Goal: Task Accomplishment & Management: Complete application form

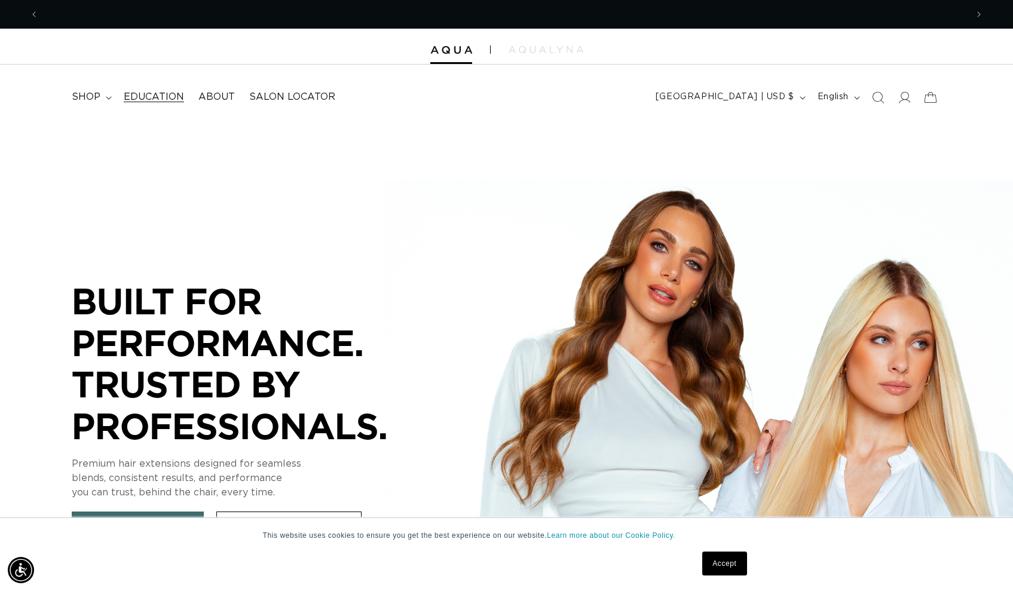
scroll to position [0, 928]
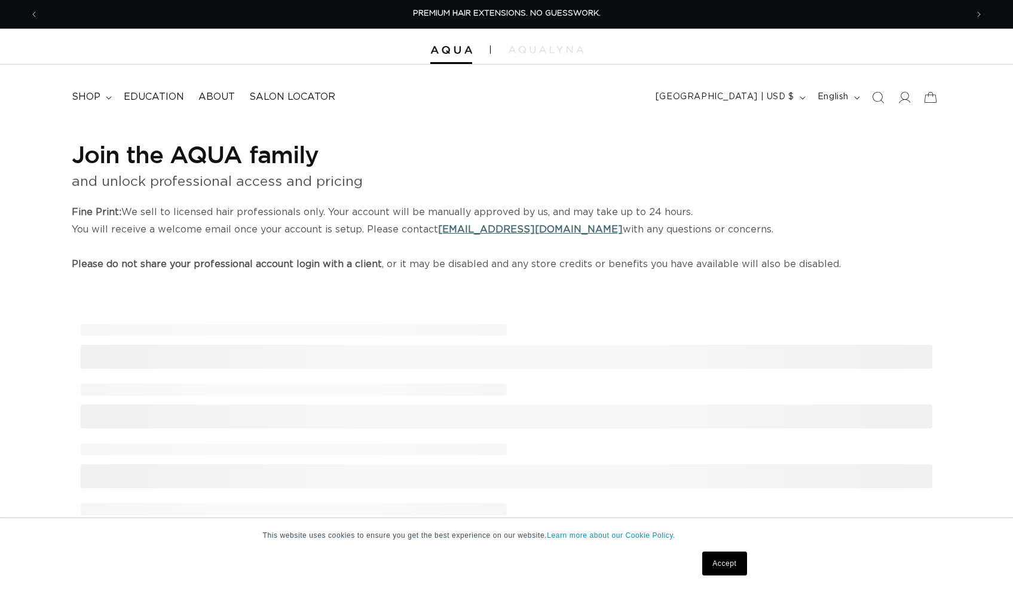
select select "US"
select select "[GEOGRAPHIC_DATA]"
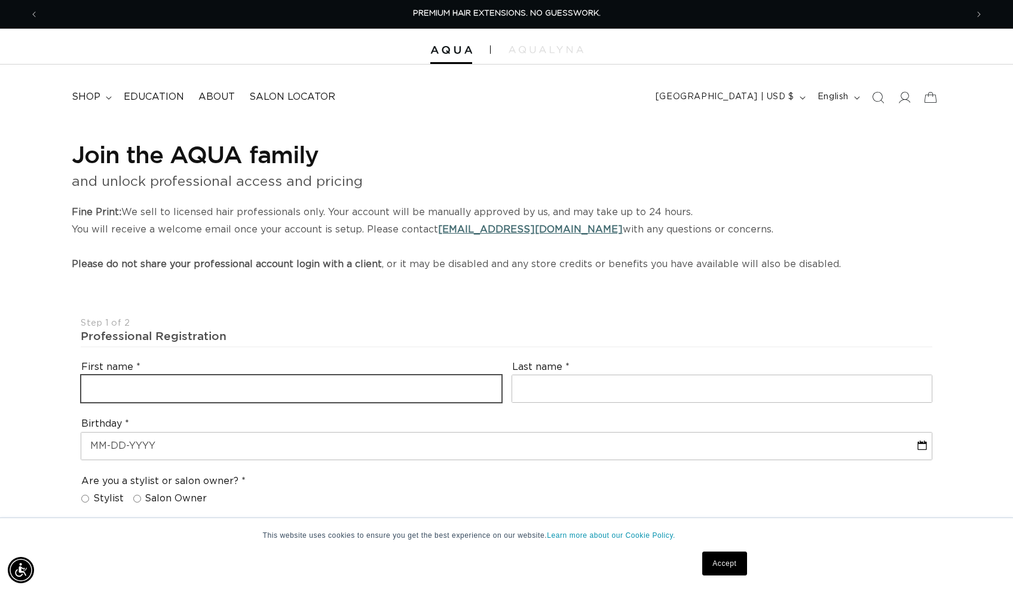
click at [198, 383] on input "text" at bounding box center [291, 388] width 420 height 27
type input "[PERSON_NAME]"
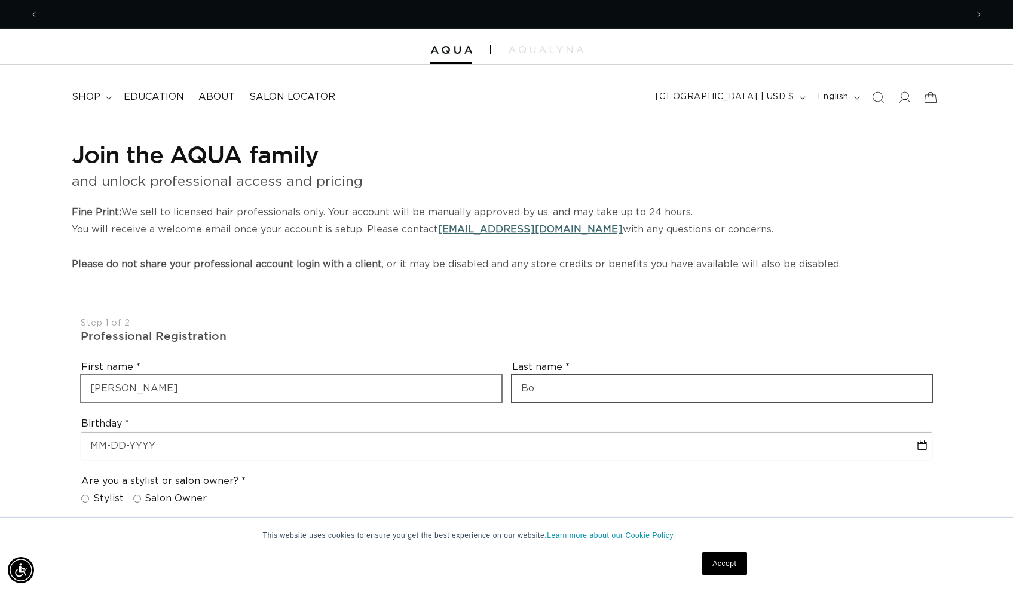
scroll to position [0, 1857]
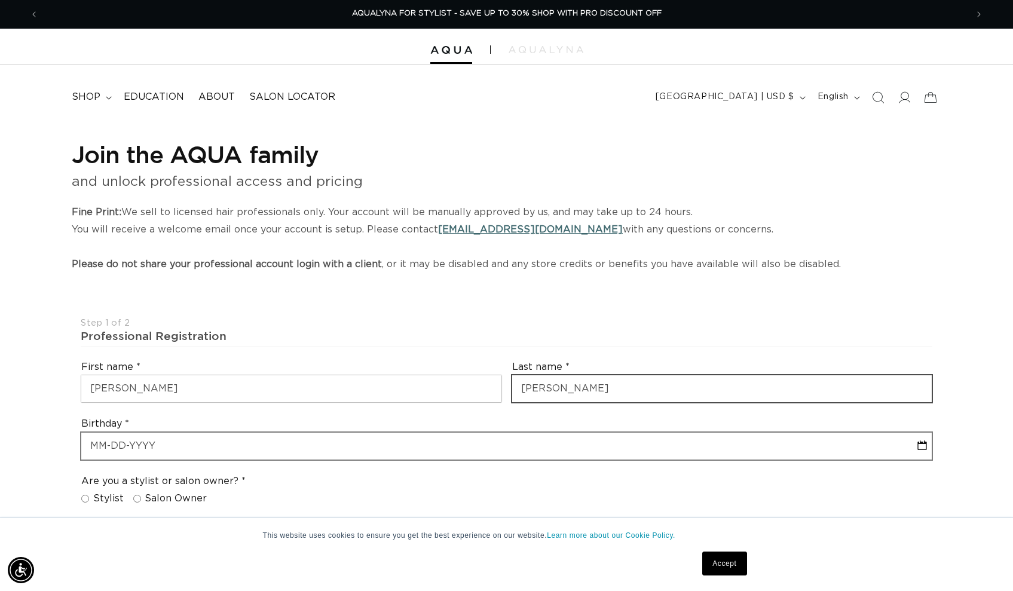
type input "Boyd"
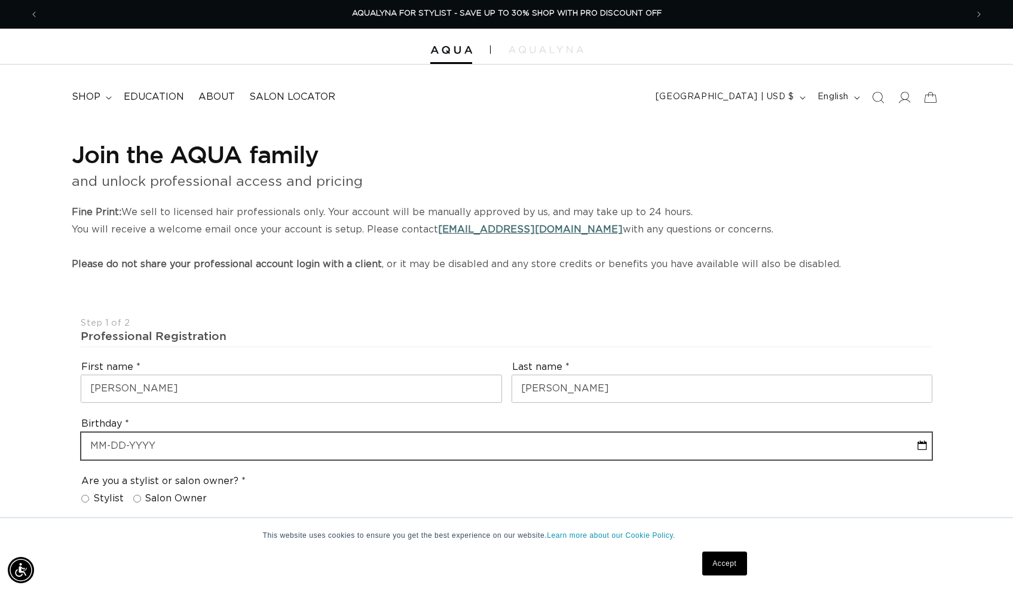
select select "9"
select select "2025"
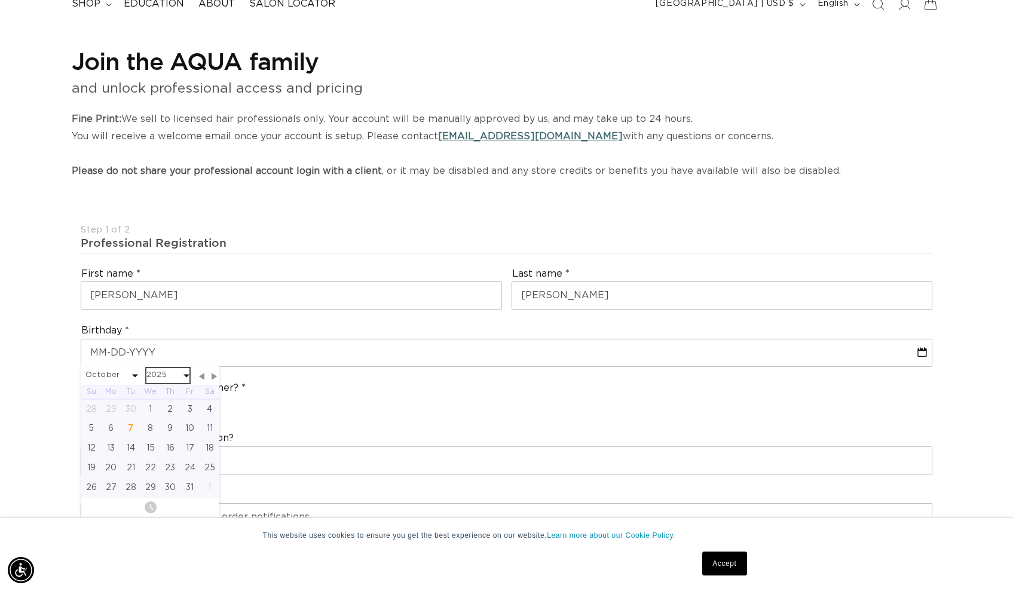
scroll to position [0, 0]
select select "9"
select select "1990"
click at [215, 423] on div "13" at bounding box center [210, 429] width 20 height 20
type input "10-13-1990"
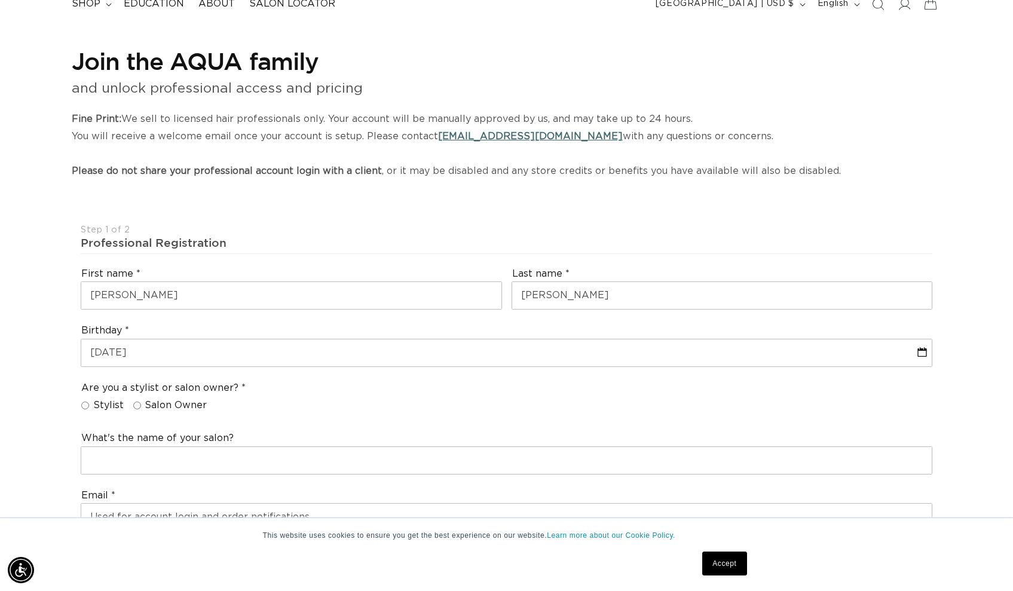
scroll to position [0, 928]
click at [149, 399] on span "Salon Owner" at bounding box center [176, 405] width 62 height 13
click at [141, 402] on input "Salon Owner" at bounding box center [137, 406] width 8 height 8
radio input "true"
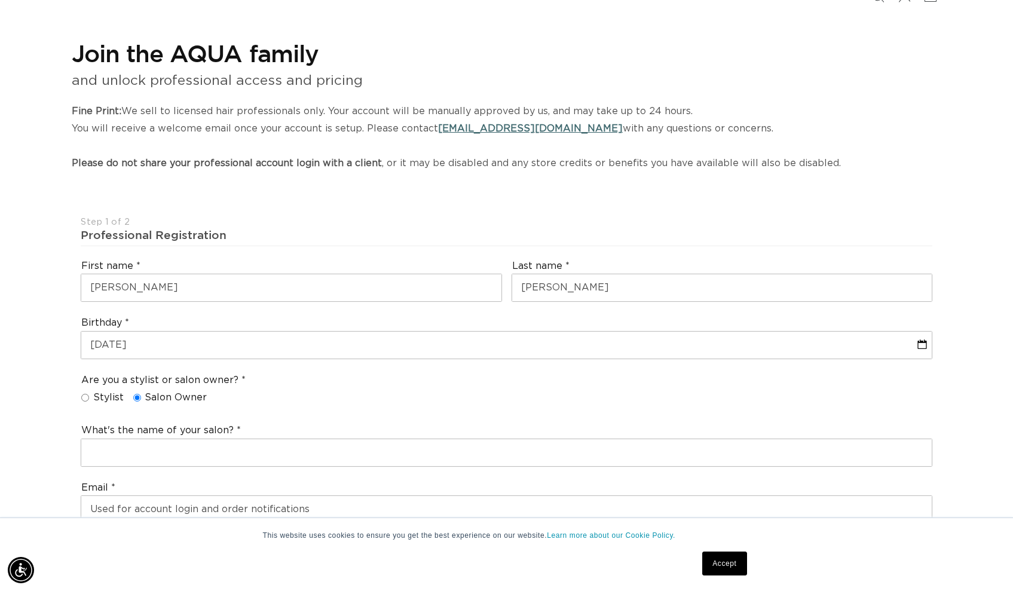
scroll to position [0, 1857]
click at [118, 431] on div "What's the name of your salon?" at bounding box center [506, 445] width 861 height 53
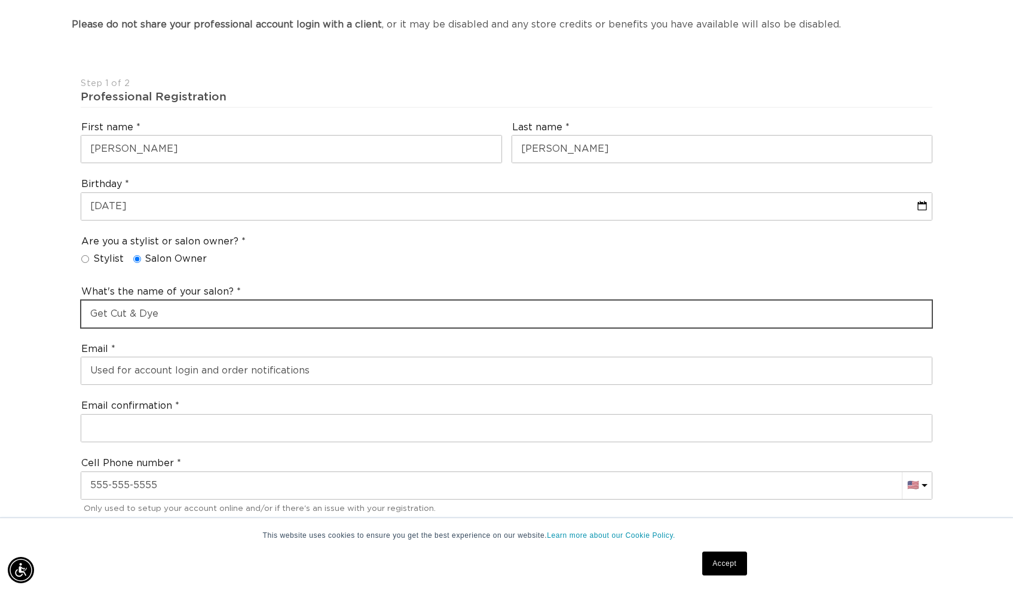
scroll to position [0, 928]
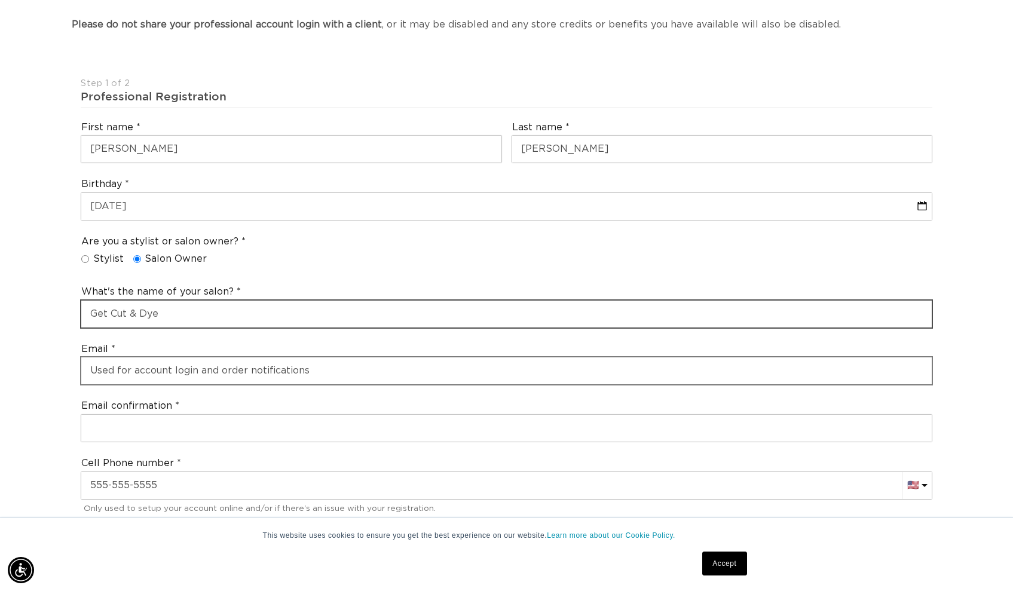
type input "Get Cut & Dye"
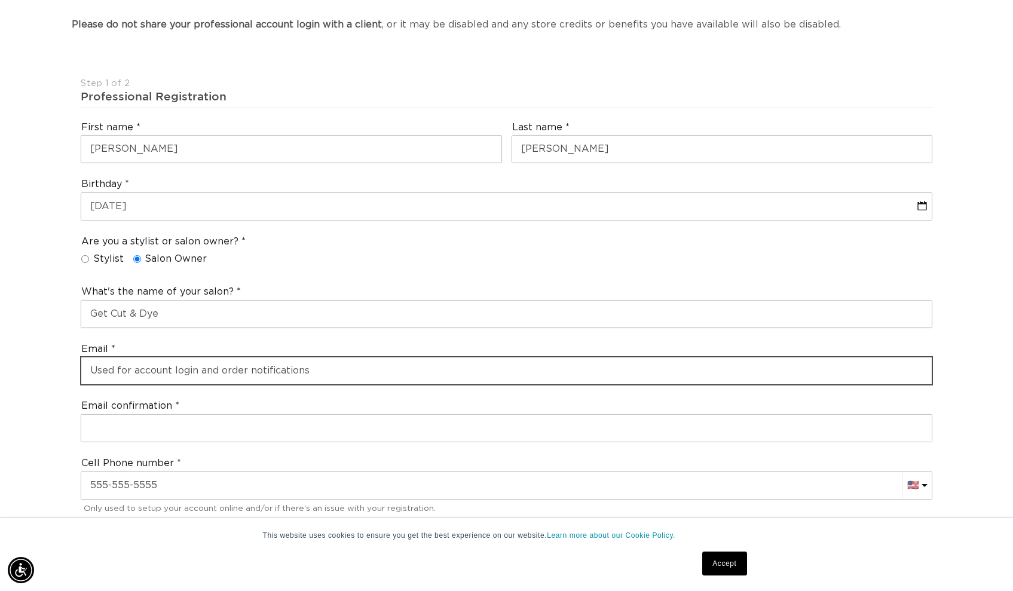
click at [237, 367] on input "email" at bounding box center [506, 370] width 851 height 27
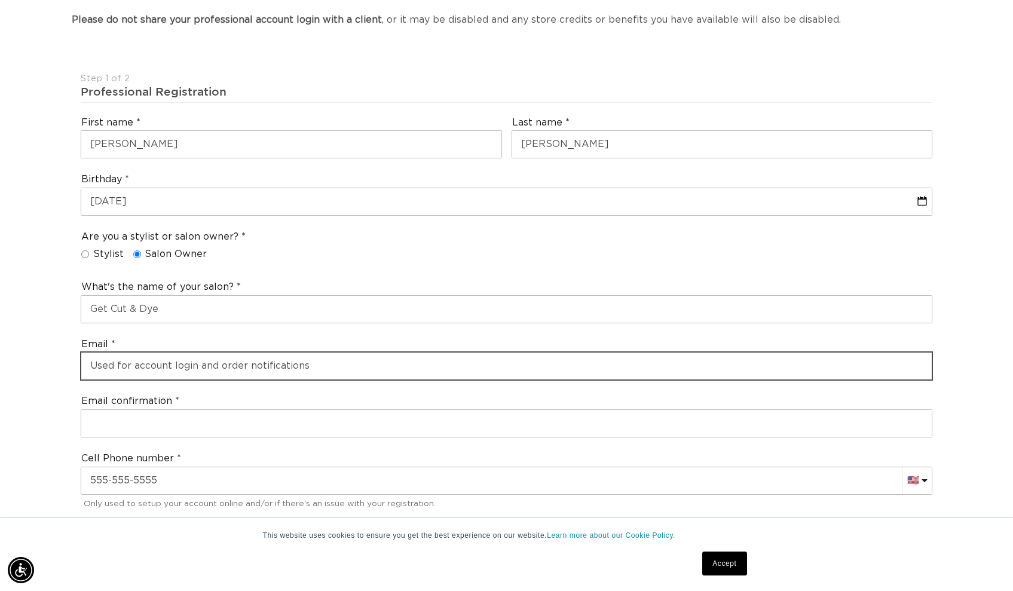
scroll to position [0, 1857]
type input "G"
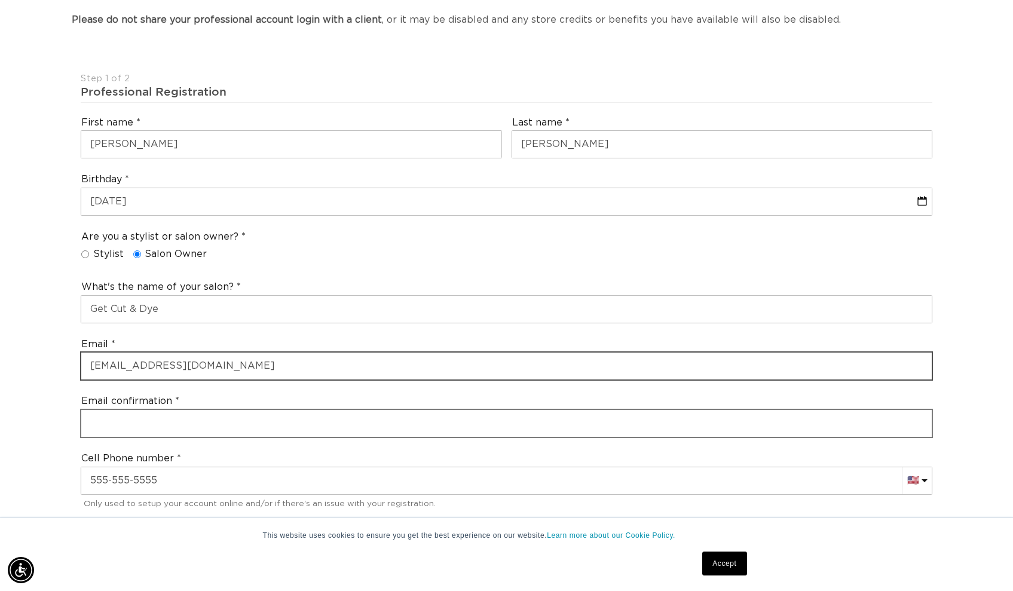
type input "stevocowboy.d@gmail.com"
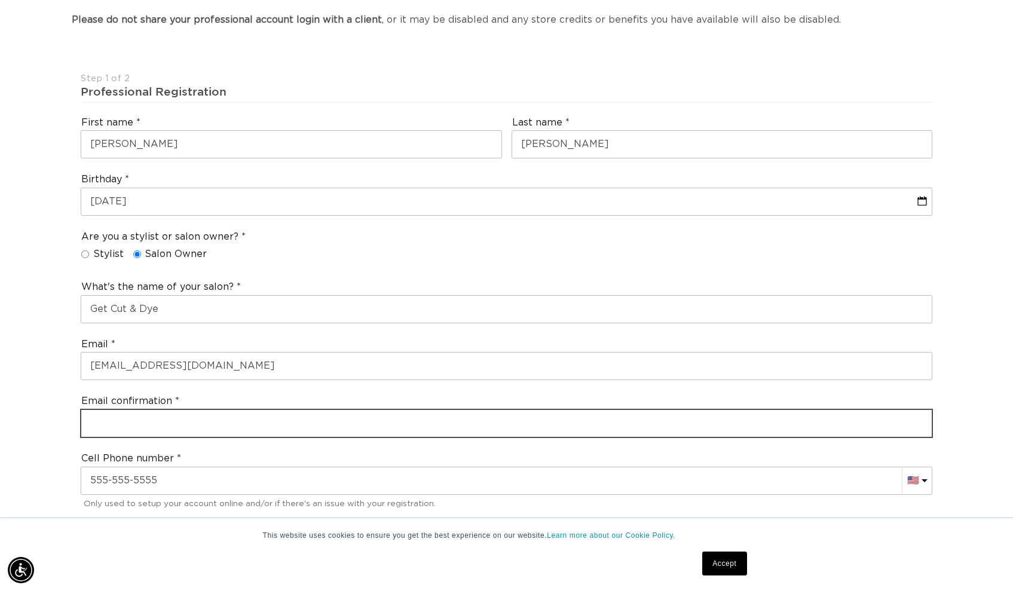
type input "a"
type input "stevocowboy.d@gmail.com"
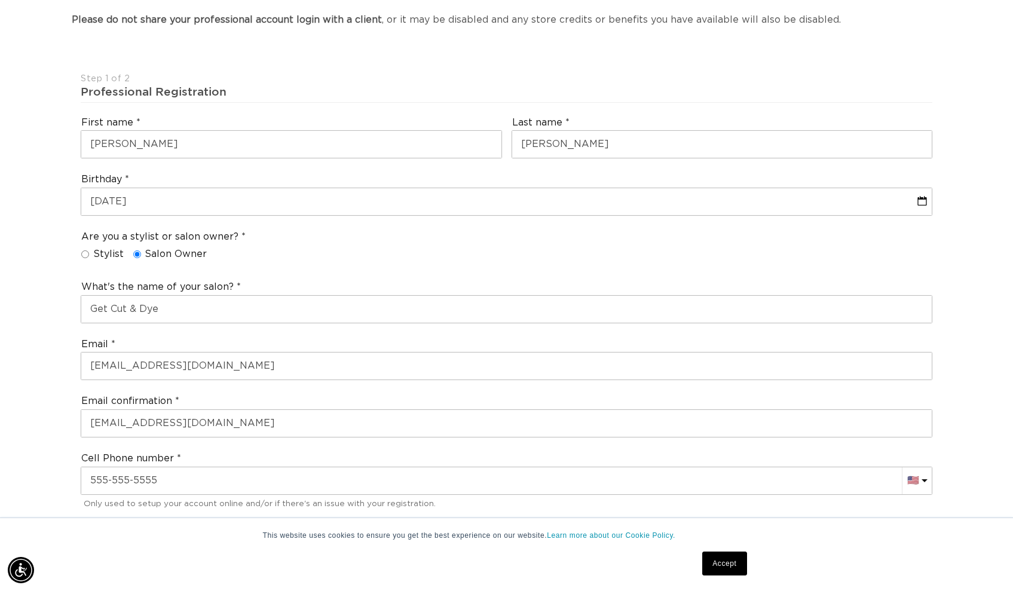
click at [256, 498] on div "Only used to setup your account online and/or if there's an issue with your reg…" at bounding box center [506, 503] width 851 height 18
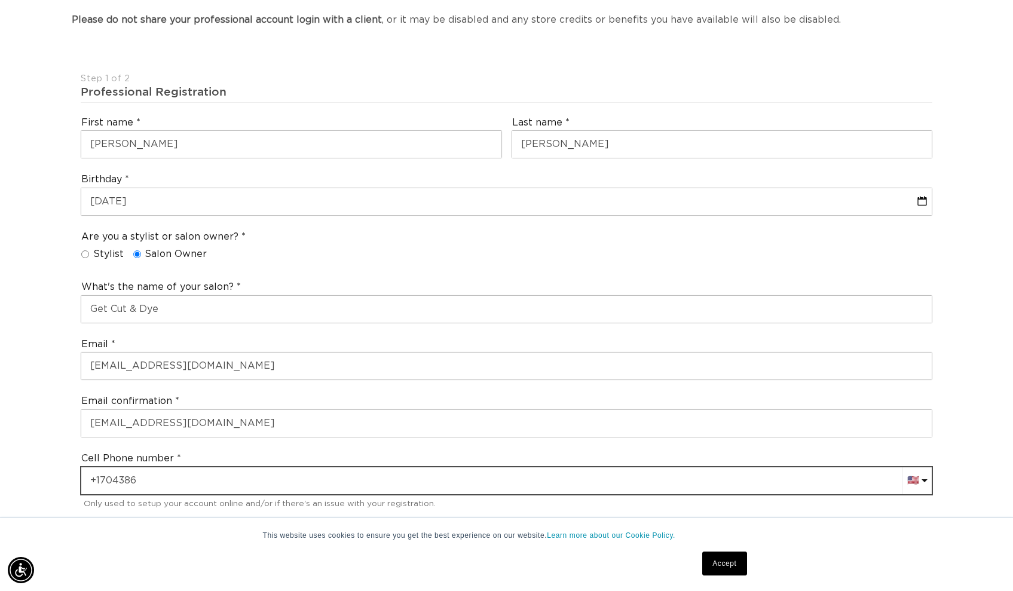
scroll to position [0, 928]
type input "+1 704 386 1077"
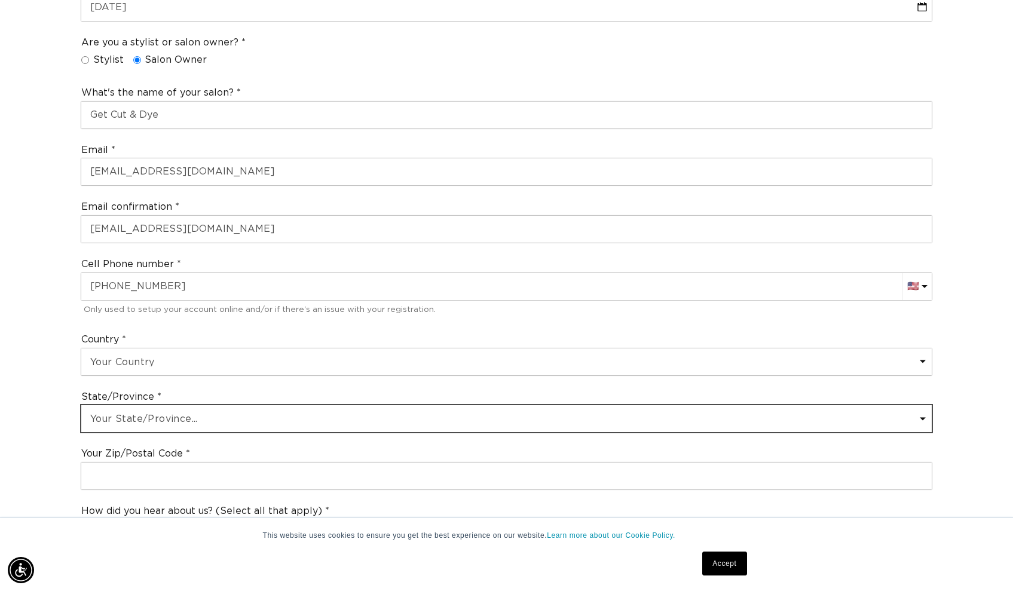
scroll to position [0, 1857]
select select "North Carolina"
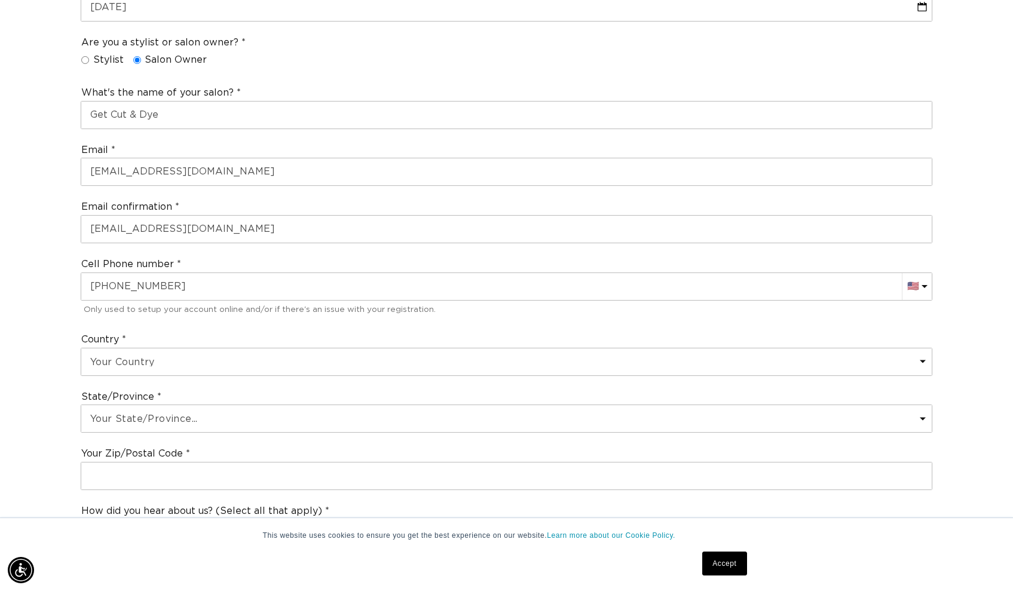
click at [145, 452] on div "Your Zip/Postal Code" at bounding box center [506, 468] width 861 height 53
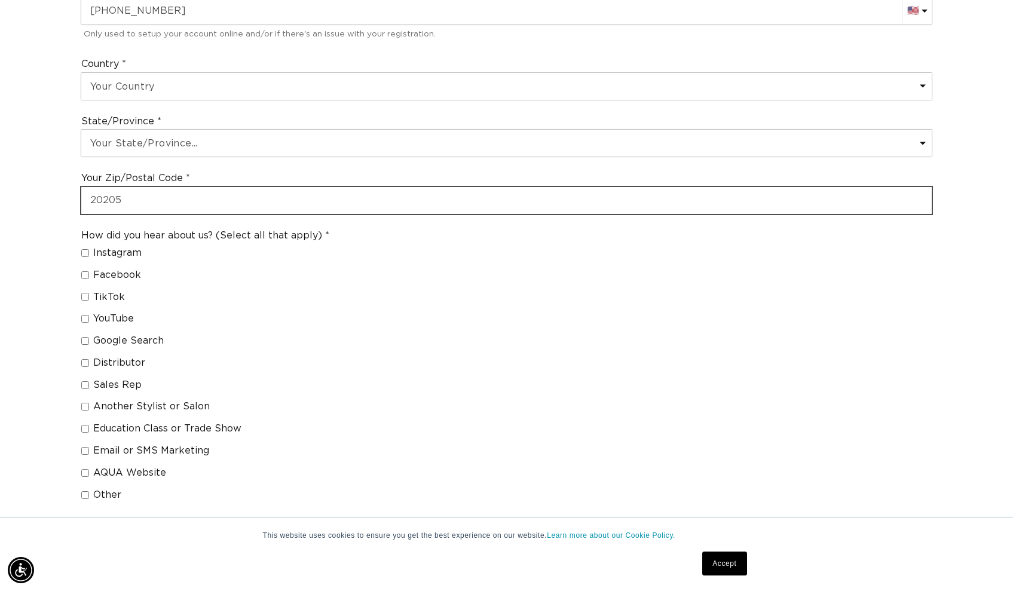
scroll to position [0, 928]
type input "20205"
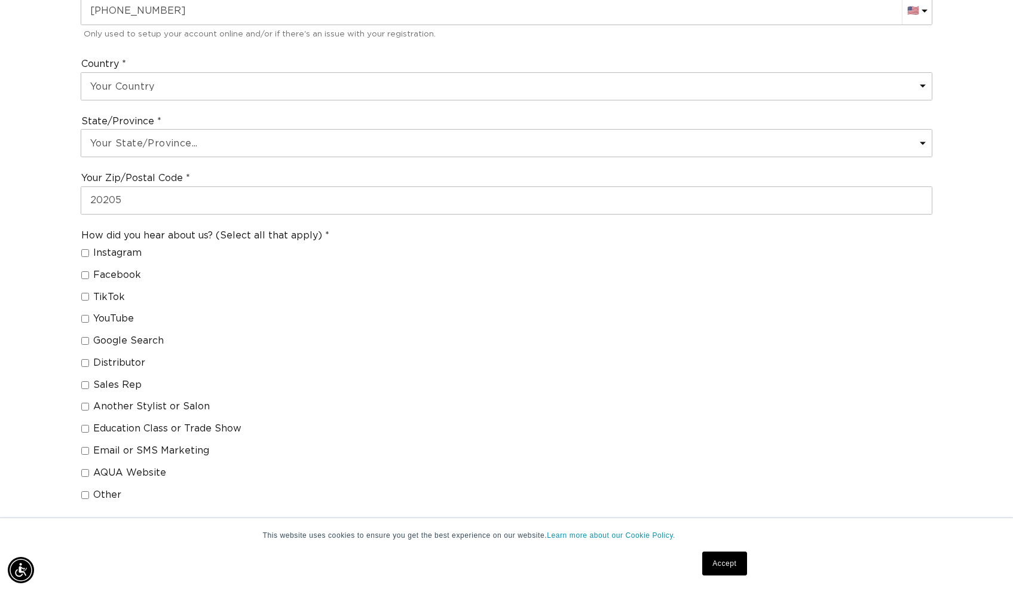
click at [103, 357] on span "Distributor" at bounding box center [119, 363] width 52 height 13
click at [89, 359] on input "Distributor" at bounding box center [85, 363] width 8 height 8
checkbox input "true"
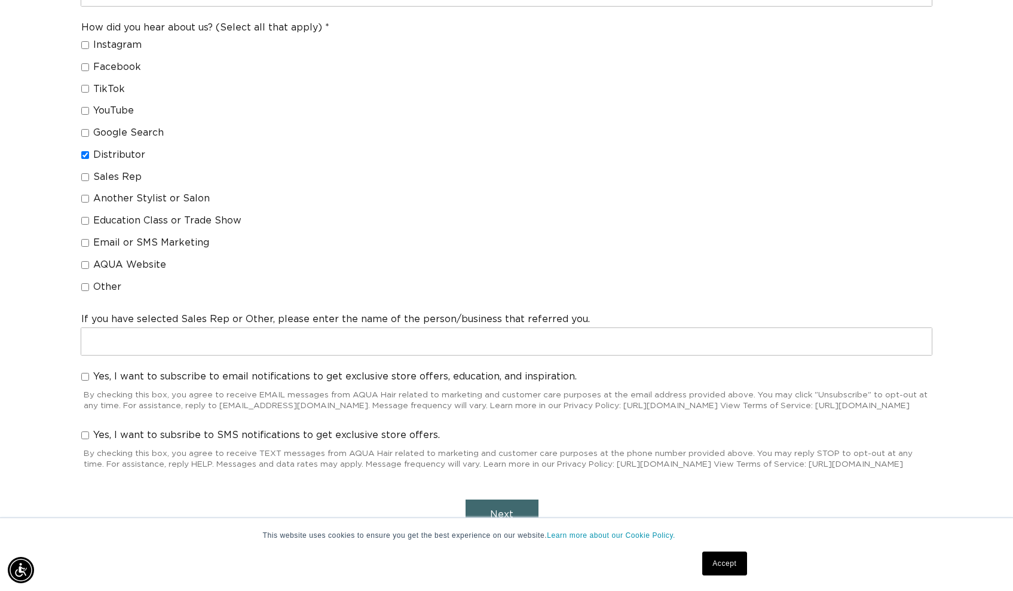
scroll to position [1081, 0]
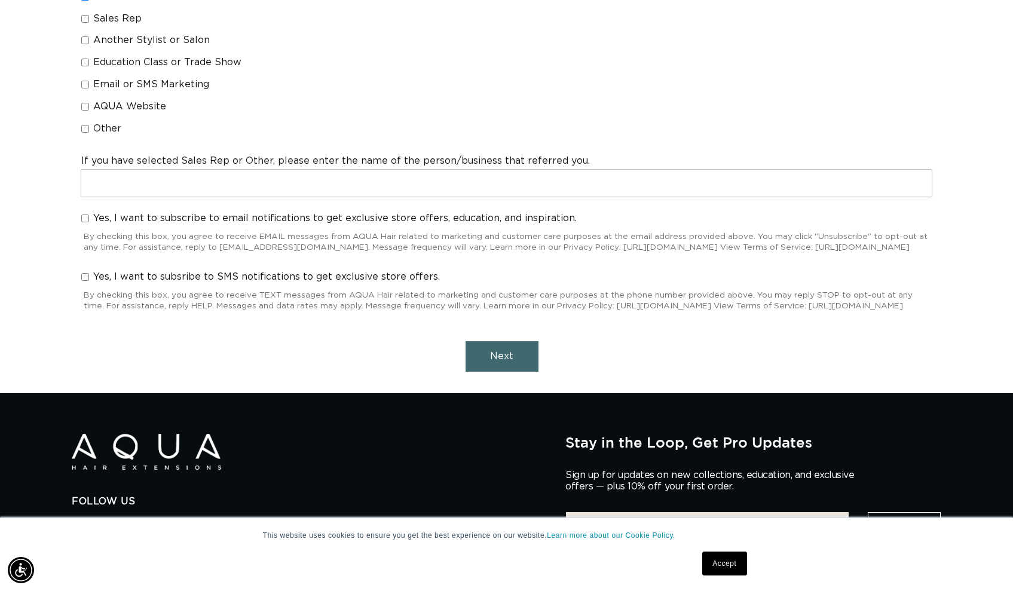
click at [527, 355] on button "Next" at bounding box center [502, 356] width 73 height 30
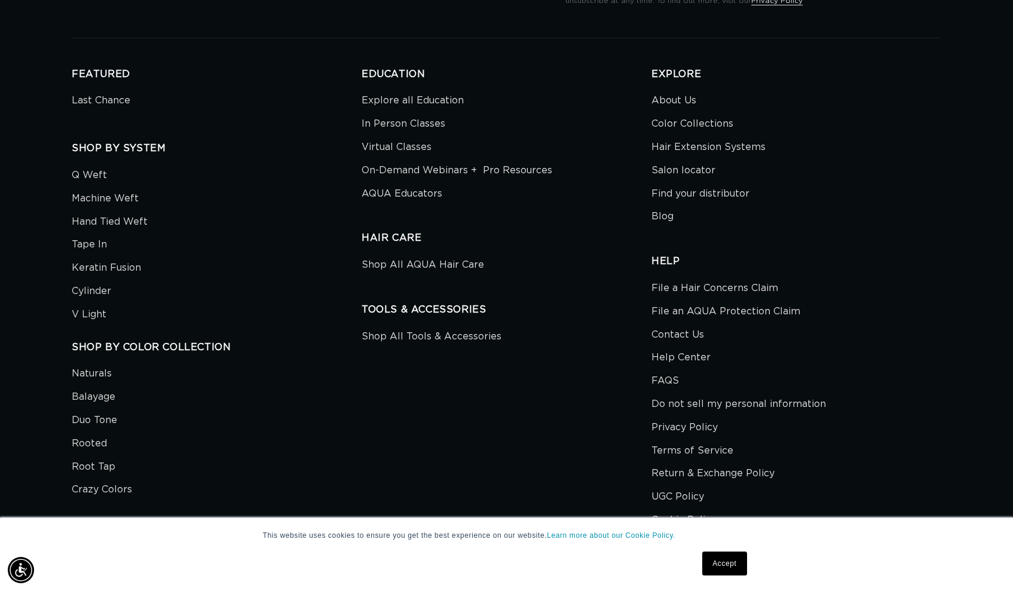
scroll to position [0, 928]
click at [74, 535] on div "This website uses cookies to ensure you get the best experience on our website.…" at bounding box center [506, 555] width 1013 height 74
click at [200, 564] on div "This website uses cookies to ensure you get the best experience on our website.…" at bounding box center [506, 555] width 1013 height 74
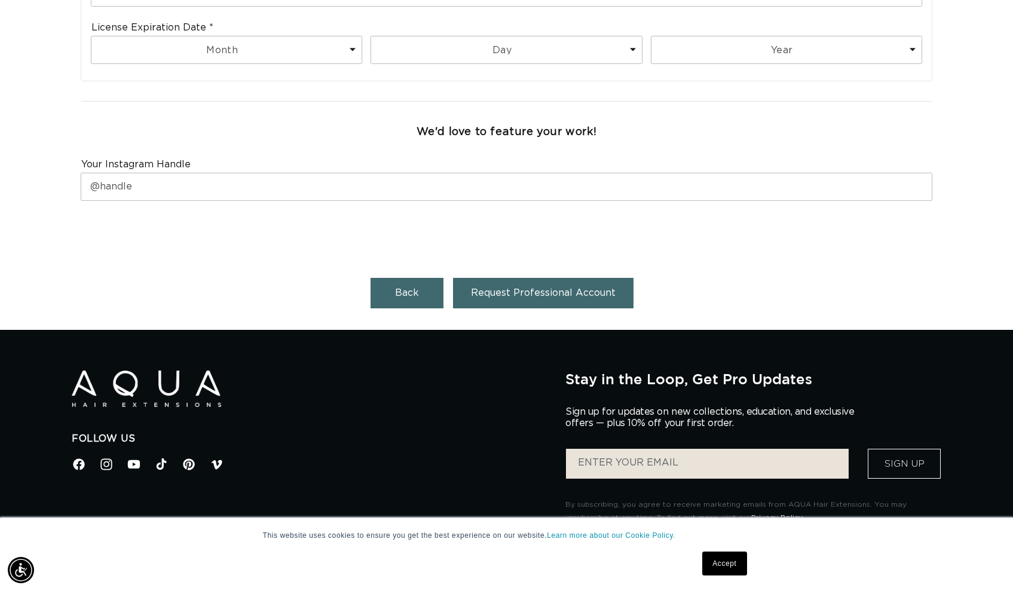
scroll to position [0, 0]
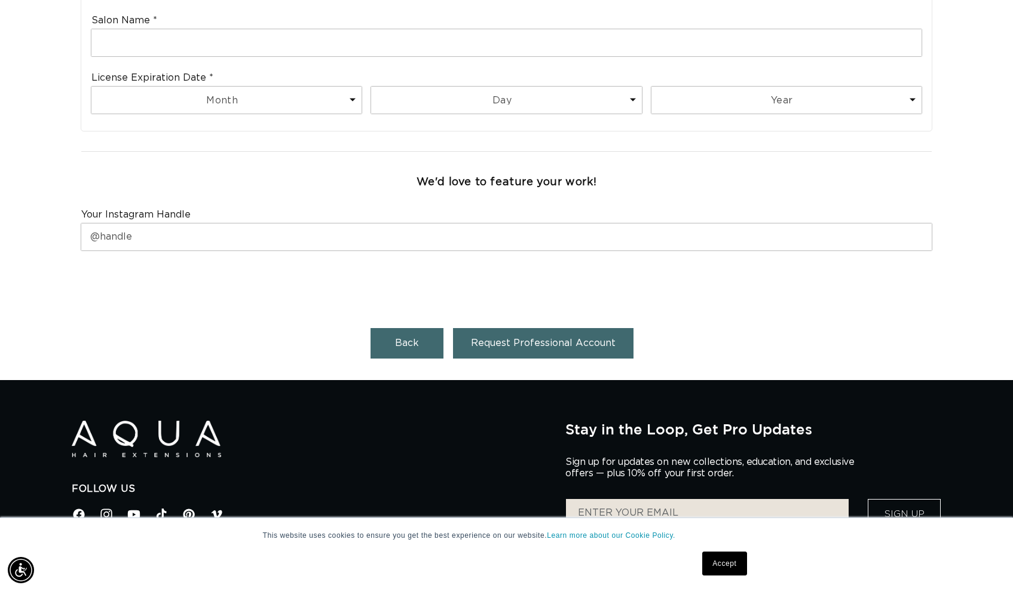
click at [414, 338] on span "Back" at bounding box center [407, 343] width 24 height 10
select select "US"
select select "[GEOGRAPHIC_DATA]"
select select "North Carolina"
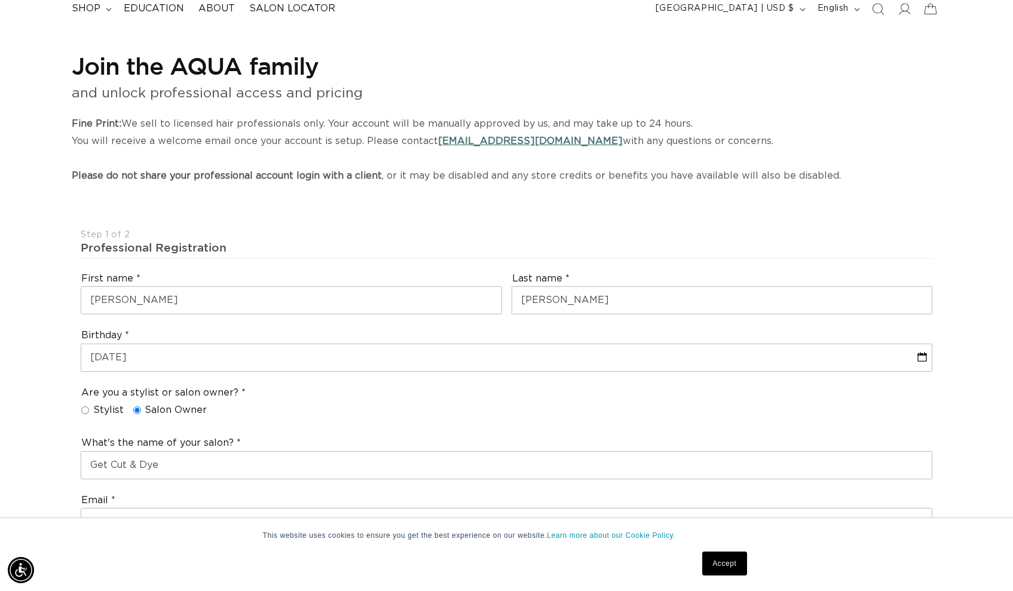
click at [91, 395] on fieldset "Are you a stylist or salon owner? Stylist Salon Owner" at bounding box center [163, 404] width 164 height 35
click at [93, 404] on span "Stylist" at bounding box center [108, 410] width 30 height 13
click at [89, 406] on input "Stylist" at bounding box center [85, 410] width 8 height 8
radio input "true"
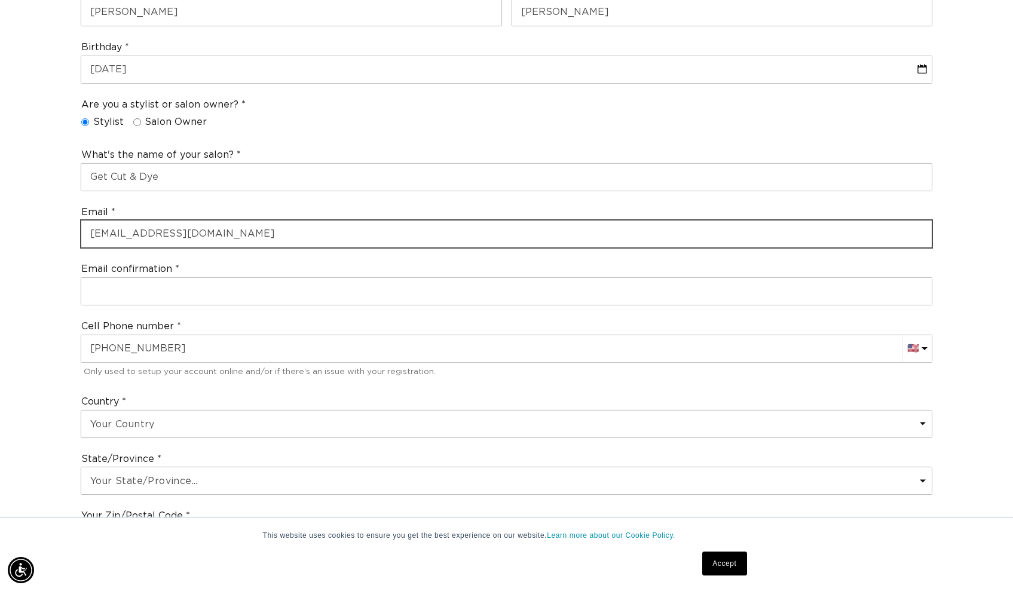
drag, startPoint x: 239, startPoint y: 220, endPoint x: 268, endPoint y: 236, distance: 33.4
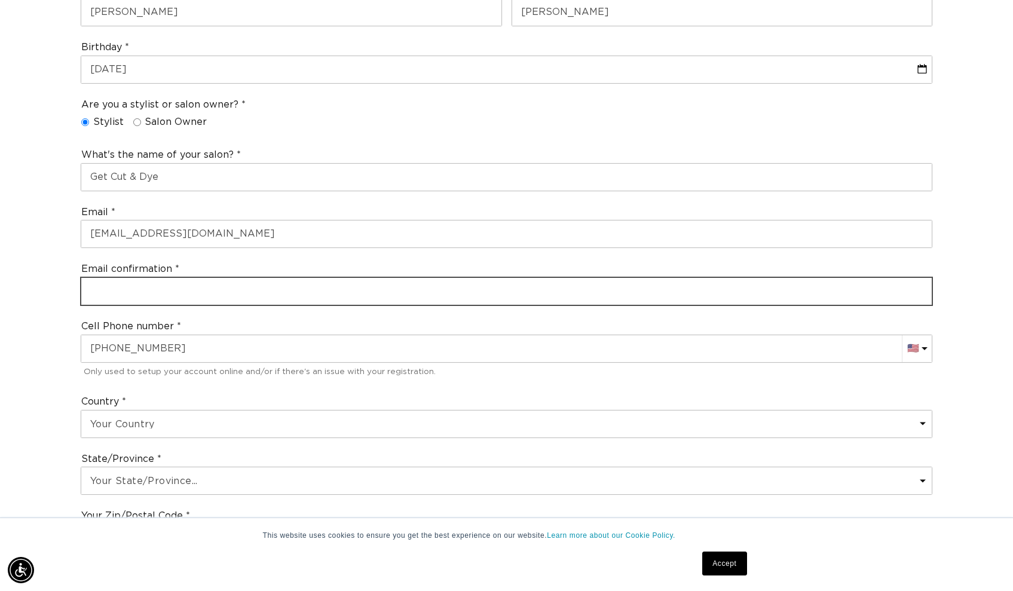
paste input "stevocowboy.d@gmail.com"
type input "stevocowboy.d@gmail.com"
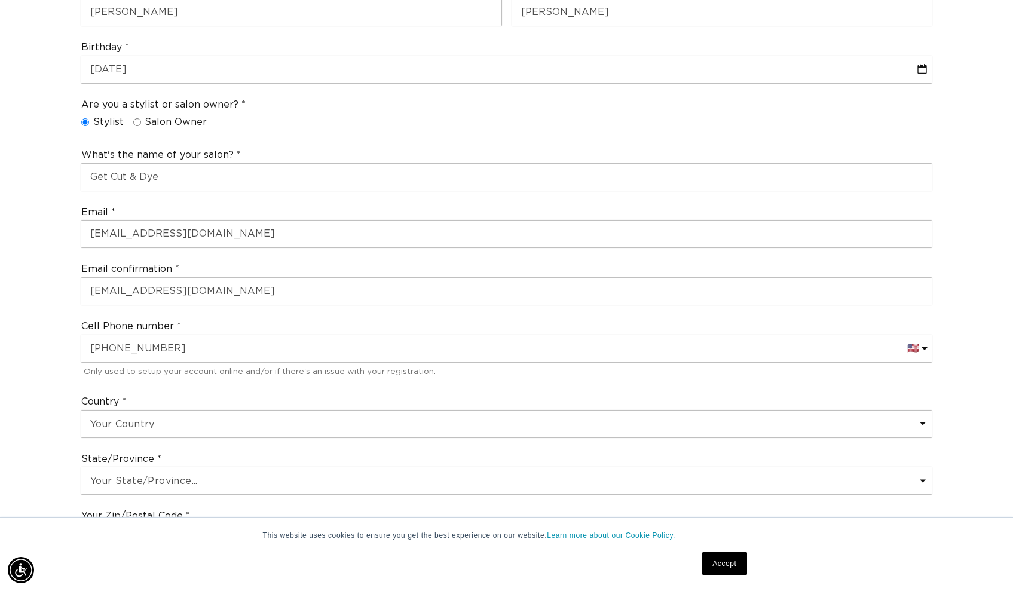
click at [10, 329] on div "Join the AQUA family and unlock professional access and pricing Fine Print: We …" at bounding box center [506, 422] width 1013 height 1352
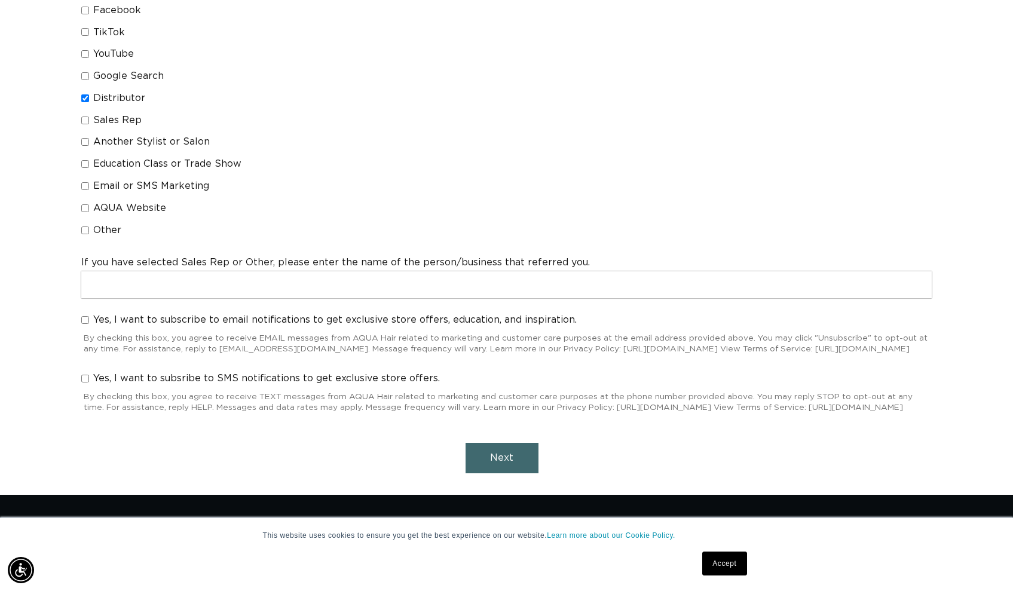
click at [522, 447] on button "Next" at bounding box center [502, 458] width 73 height 30
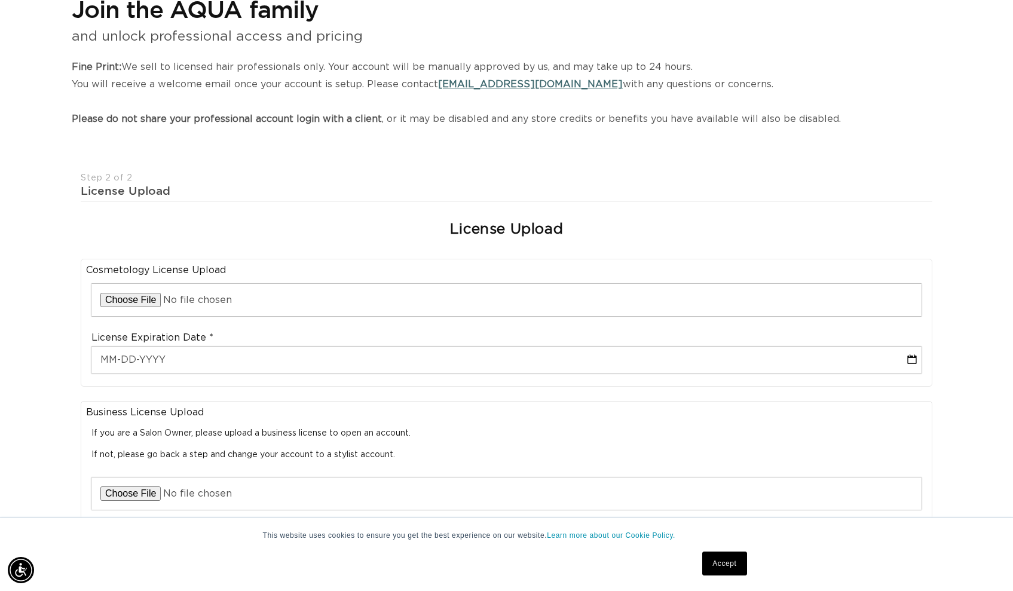
click at [183, 1] on h1 "Join the AQUA family" at bounding box center [507, 8] width 870 height 31
